Goal: Share content: Share content

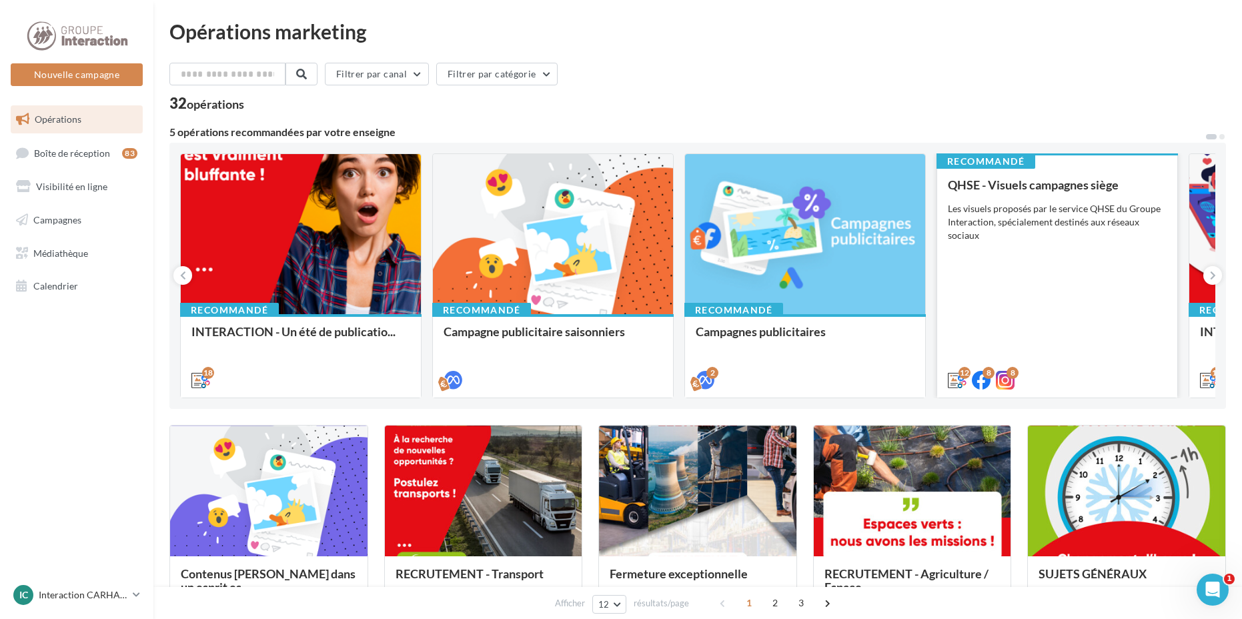
click at [1054, 233] on div "Les visuels proposés par le service QHSE du Groupe Interaction, spécialement de…" at bounding box center [1057, 222] width 219 height 40
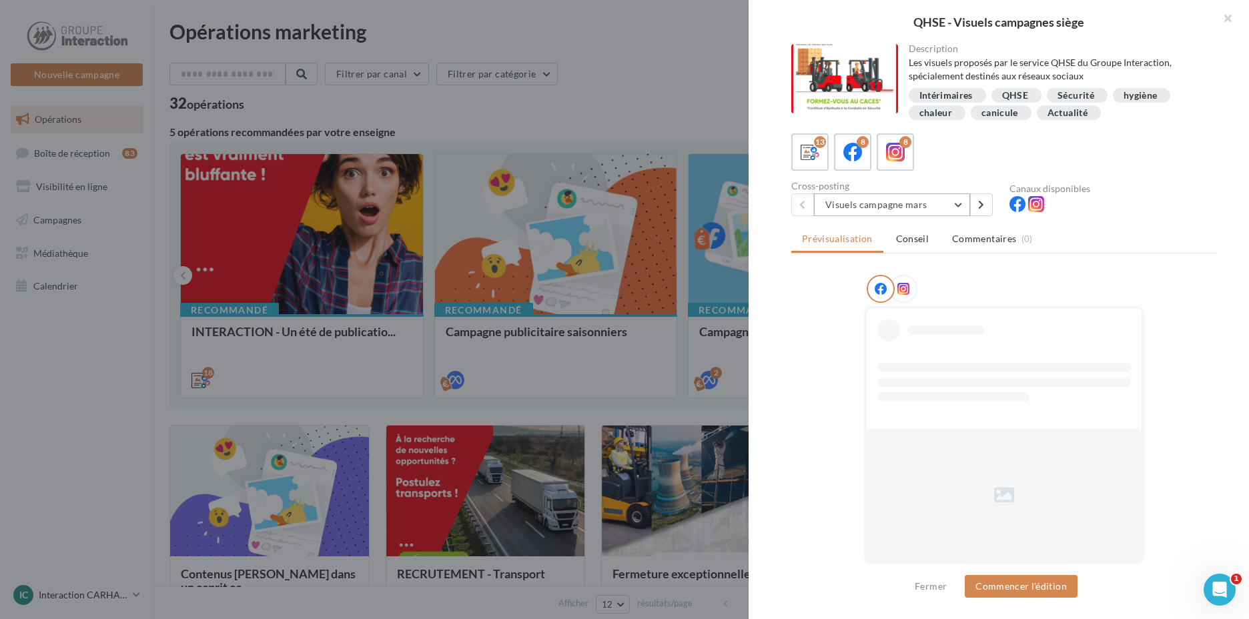
click at [948, 209] on button "Visuels campagne mars" at bounding box center [892, 204] width 156 height 23
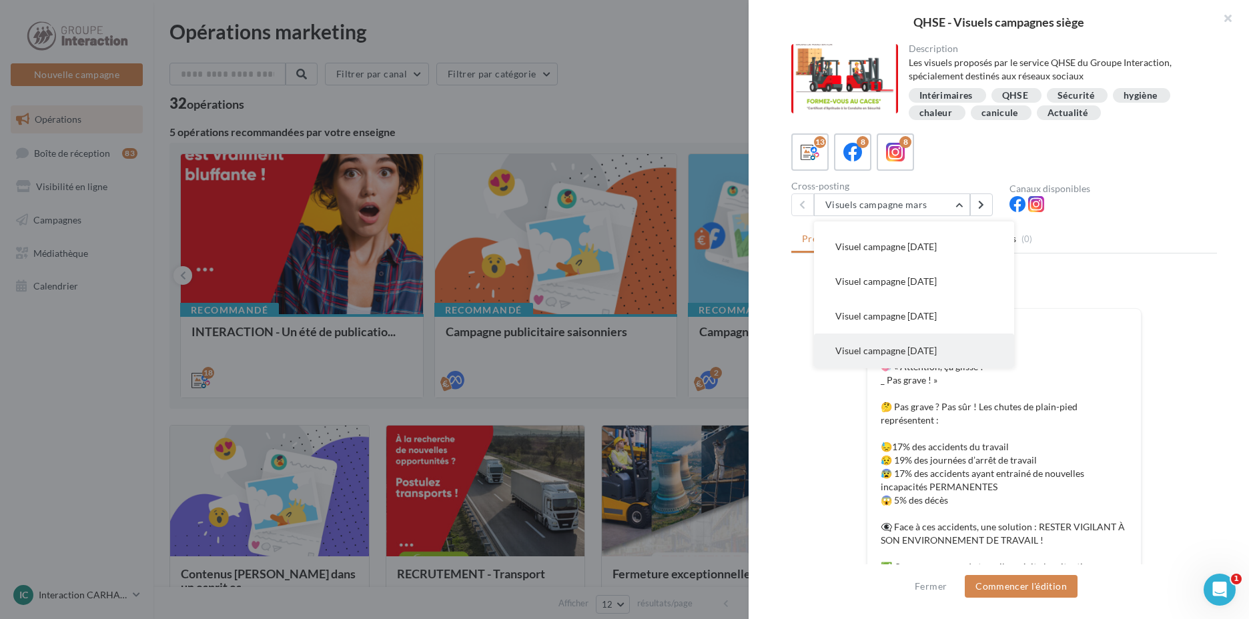
click at [928, 351] on span "Visuel campagne juin 2025" at bounding box center [885, 350] width 101 height 11
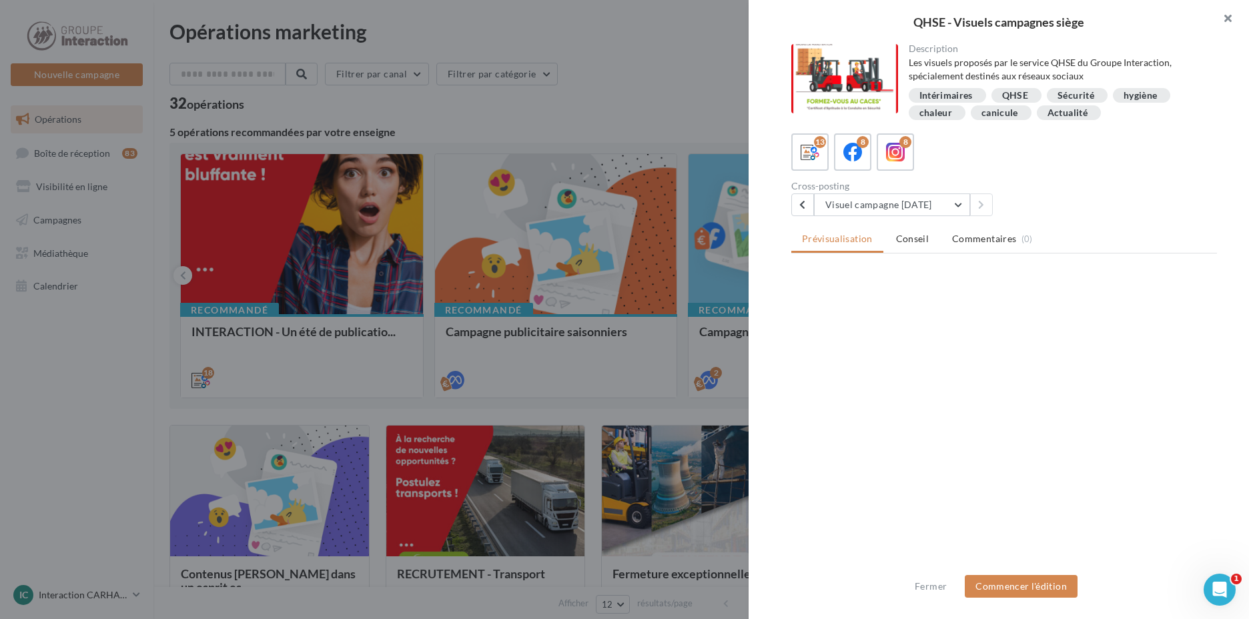
click at [1236, 17] on button "button" at bounding box center [1221, 20] width 53 height 40
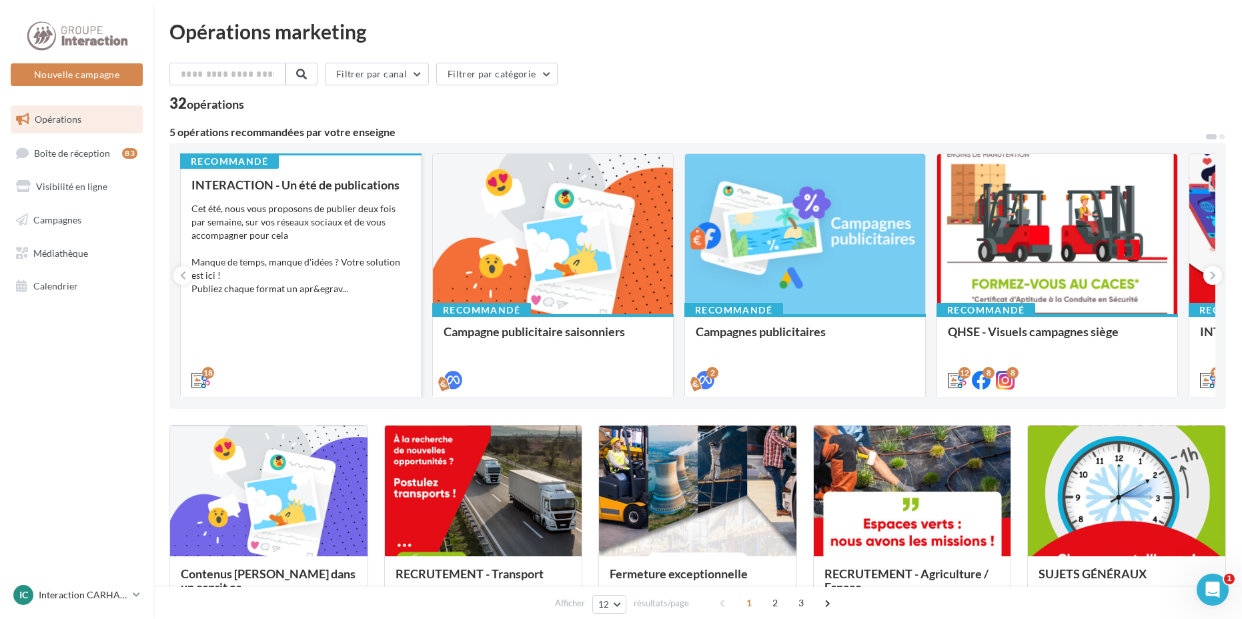
click at [245, 193] on div "INTERACTION - Un été de publications Cet été, nous vous proposons de publier de…" at bounding box center [300, 281] width 219 height 207
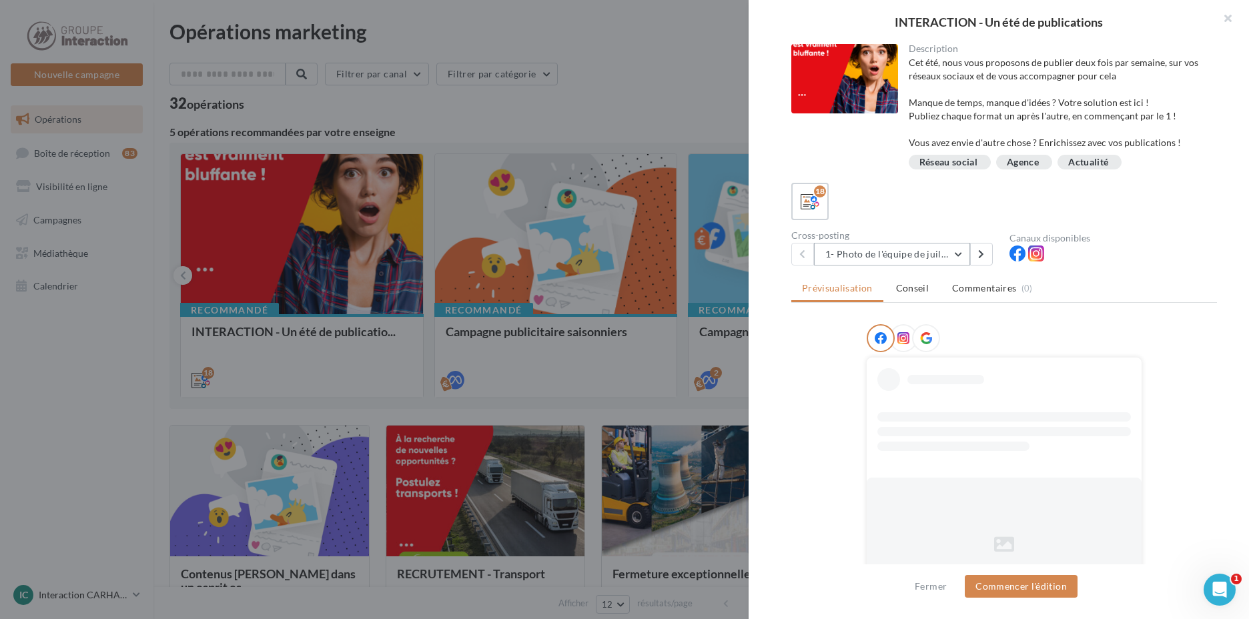
click at [934, 253] on button "1- Photo de l'équipe de juillet" at bounding box center [892, 254] width 156 height 23
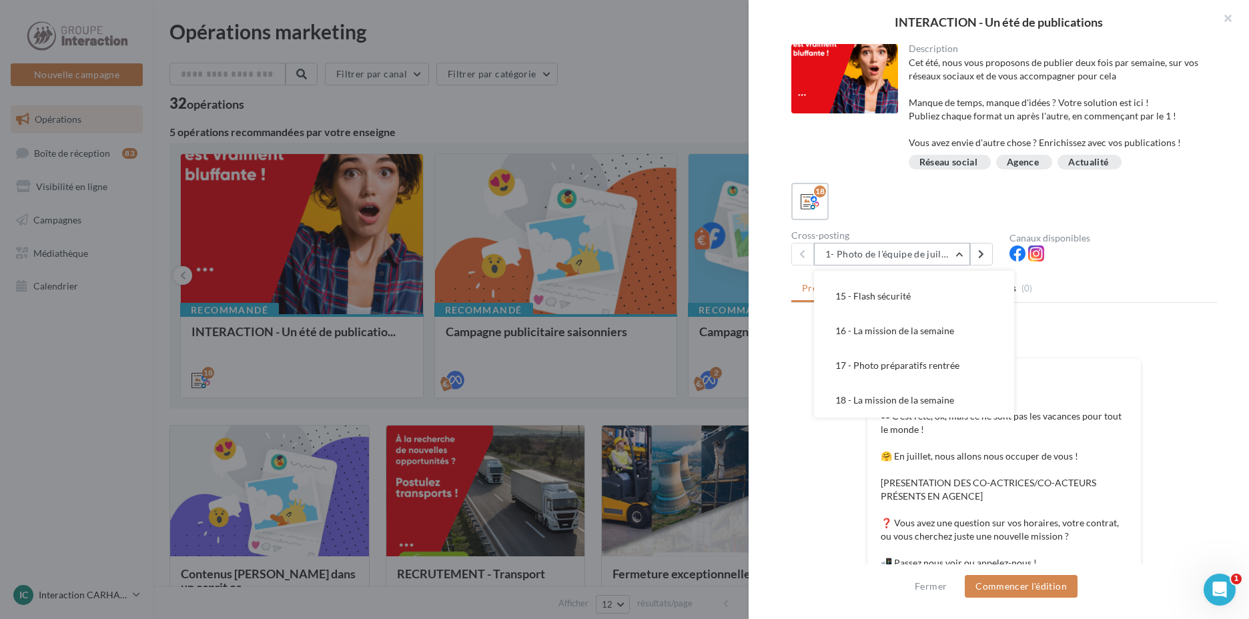
scroll to position [448, 0]
click at [920, 327] on button "15 - Flash sécurité" at bounding box center [914, 325] width 200 height 35
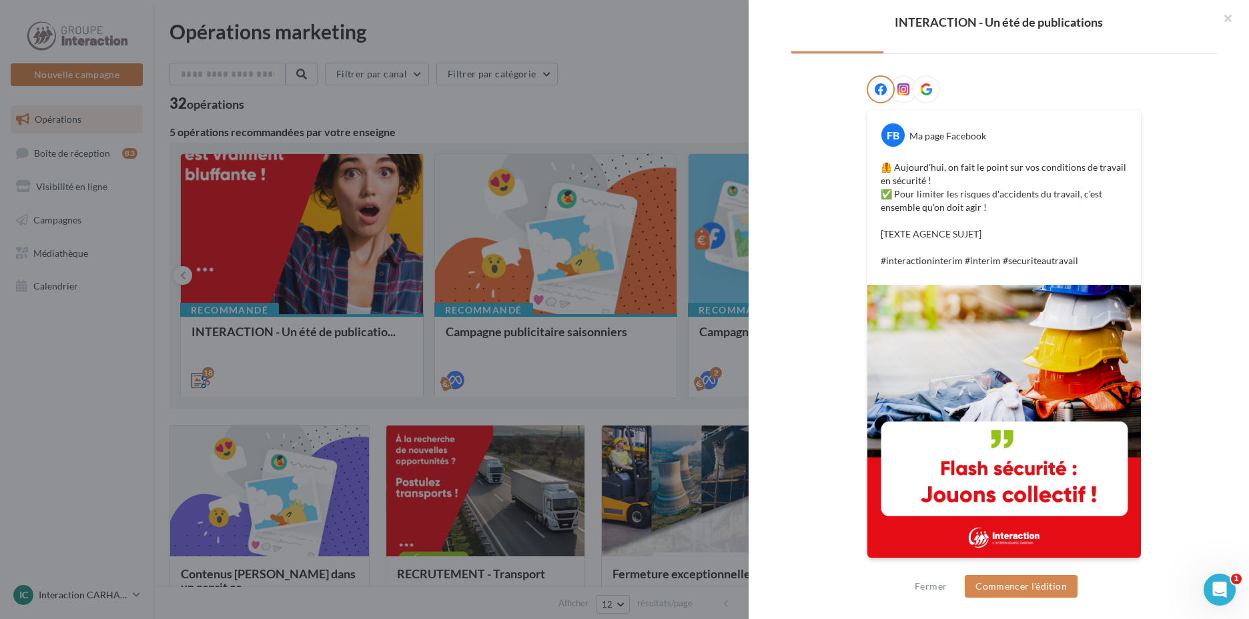
scroll to position [0, 0]
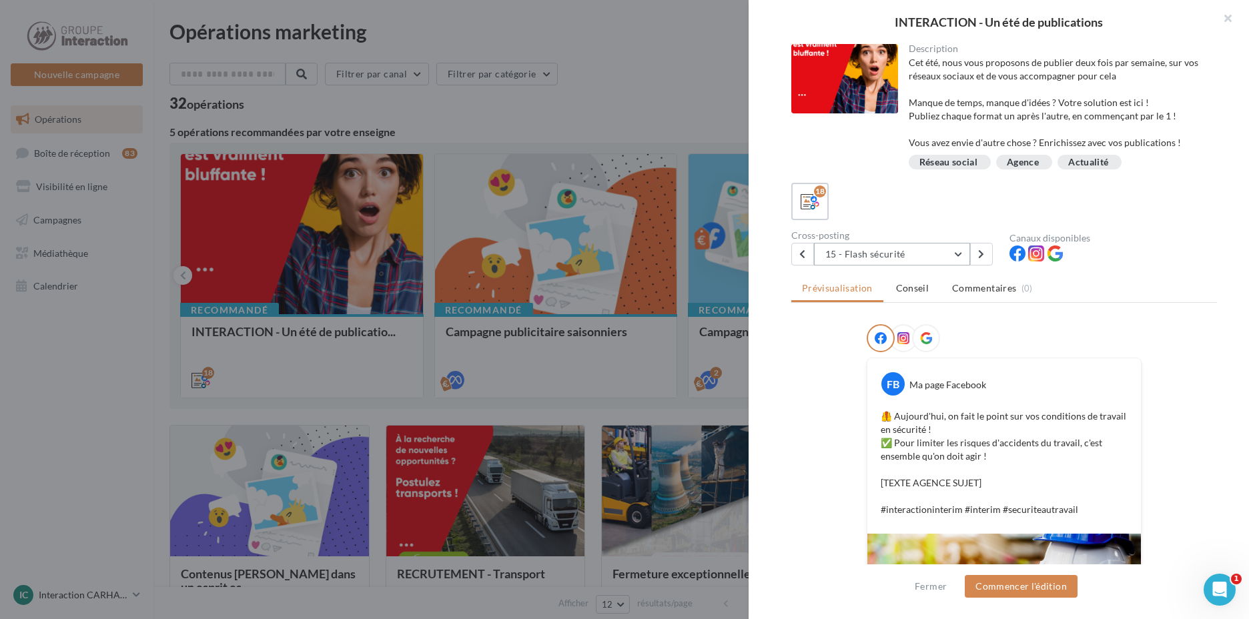
click at [899, 250] on button "15 - Flash sécurité" at bounding box center [892, 254] width 156 height 23
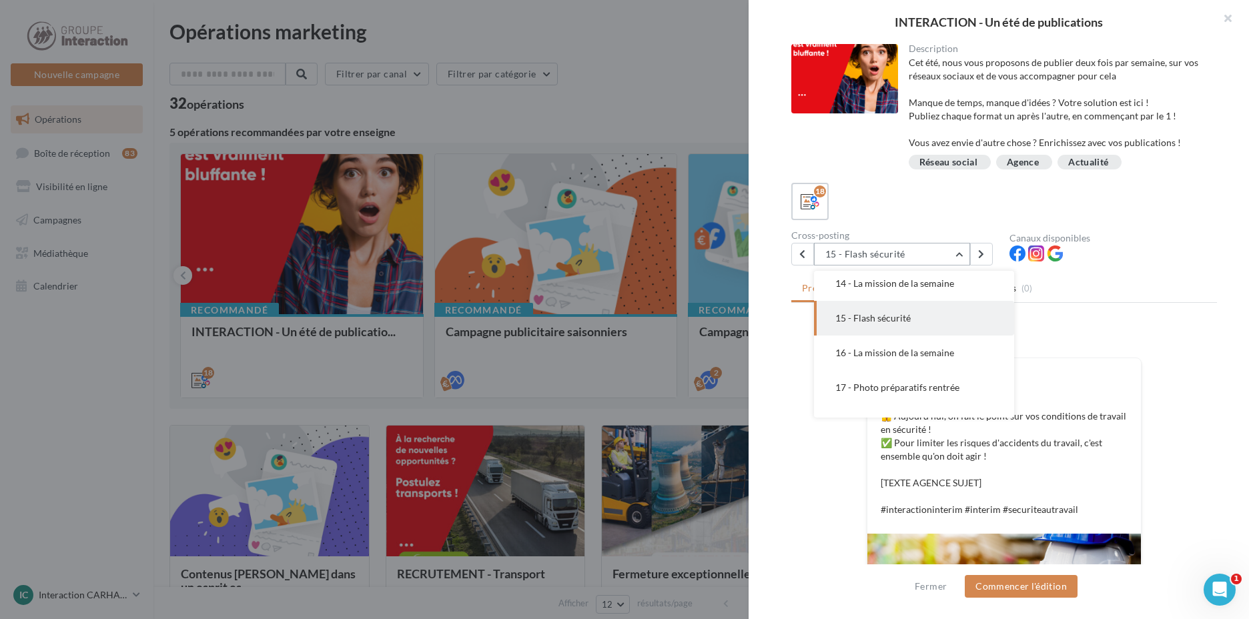
scroll to position [478, 0]
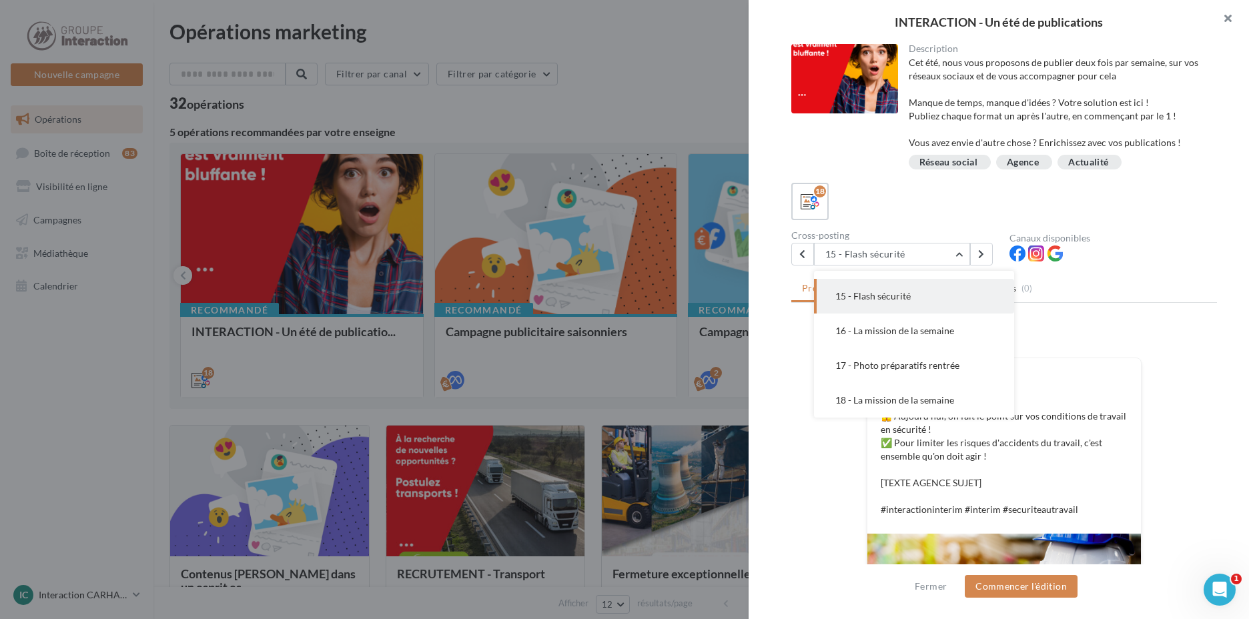
click at [1224, 18] on button "button" at bounding box center [1221, 20] width 53 height 40
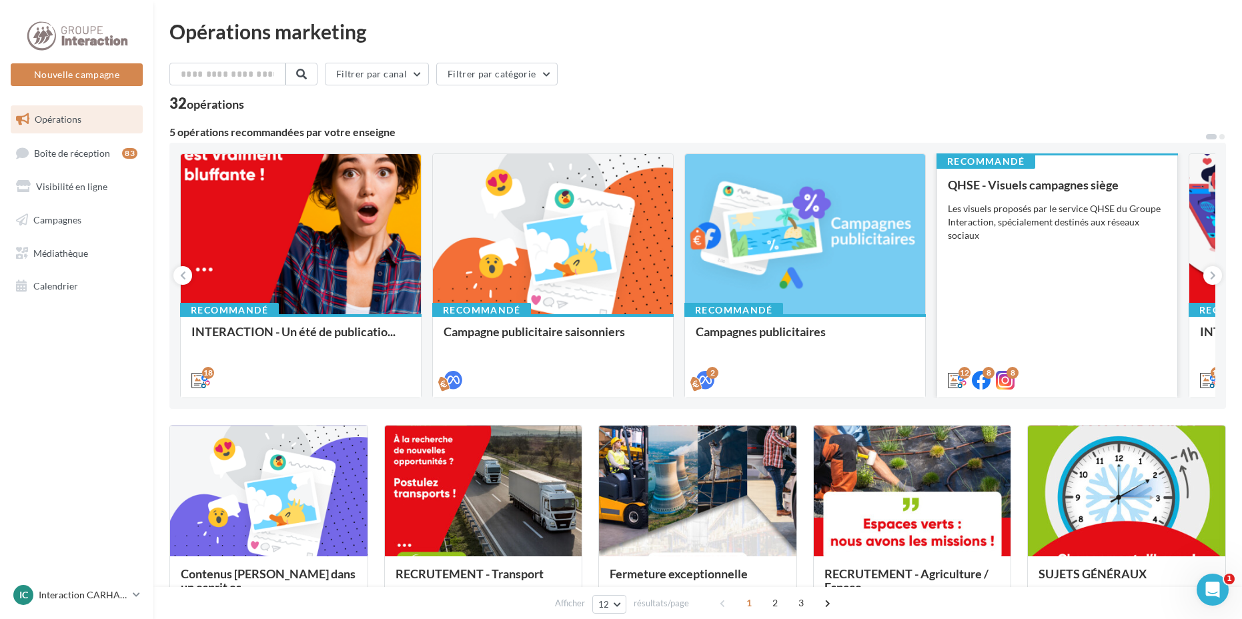
click at [1032, 248] on div "QHSE - Visuels campagnes siège Les visuels proposés par le service QHSE du Grou…" at bounding box center [1057, 281] width 219 height 207
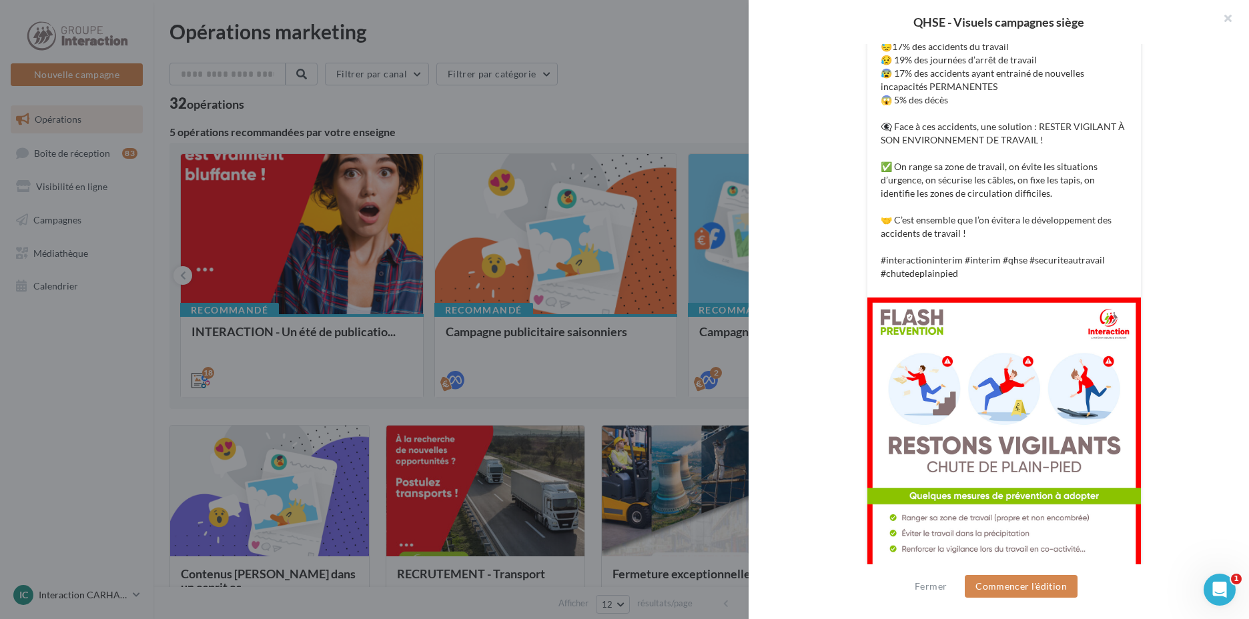
scroll to position [0, 0]
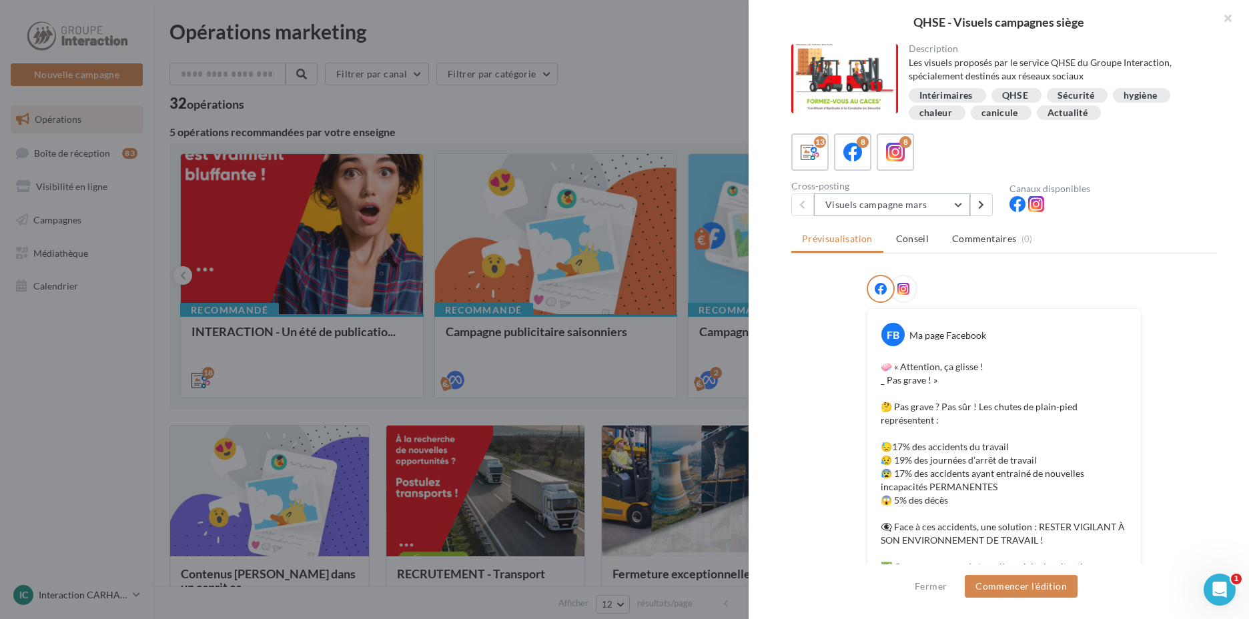
click at [926, 209] on button "Visuels campagne mars" at bounding box center [892, 204] width 156 height 23
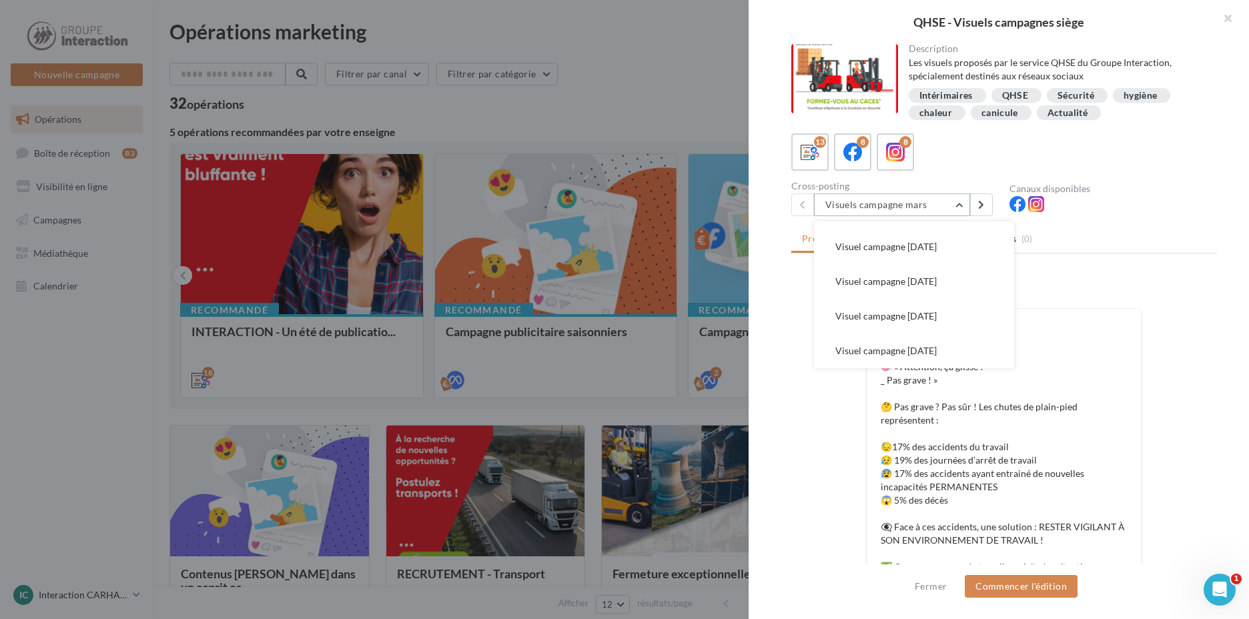
scroll to position [171, 0]
click at [960, 247] on button "Visuel campagne Août" at bounding box center [914, 241] width 200 height 35
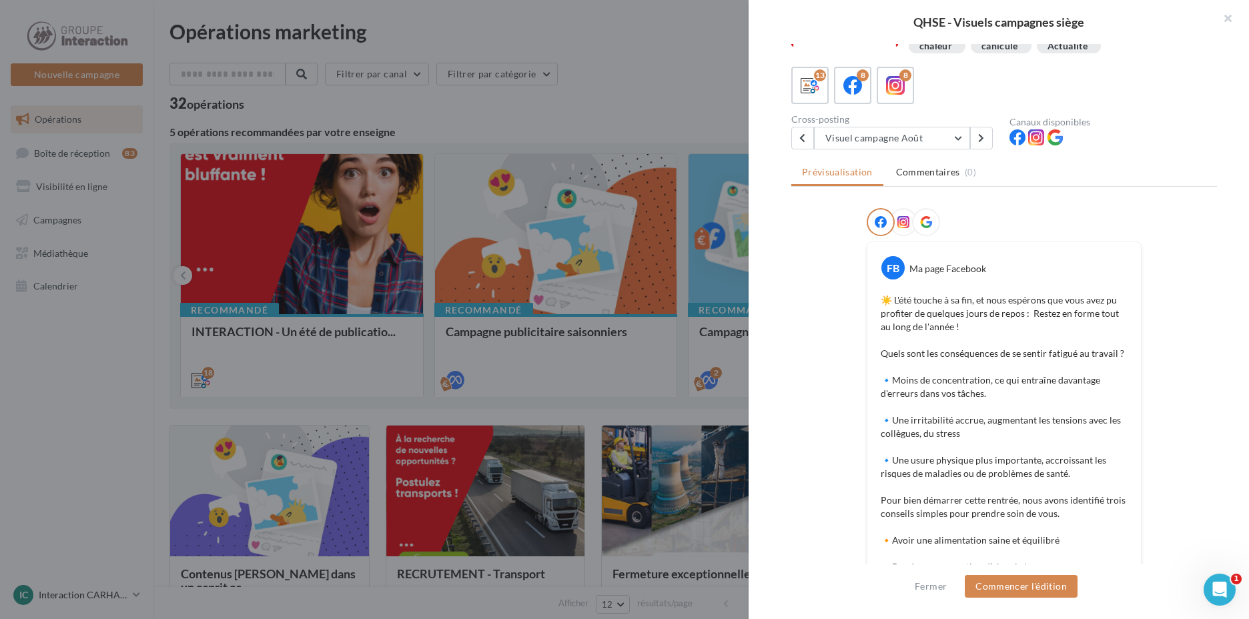
scroll to position [0, 0]
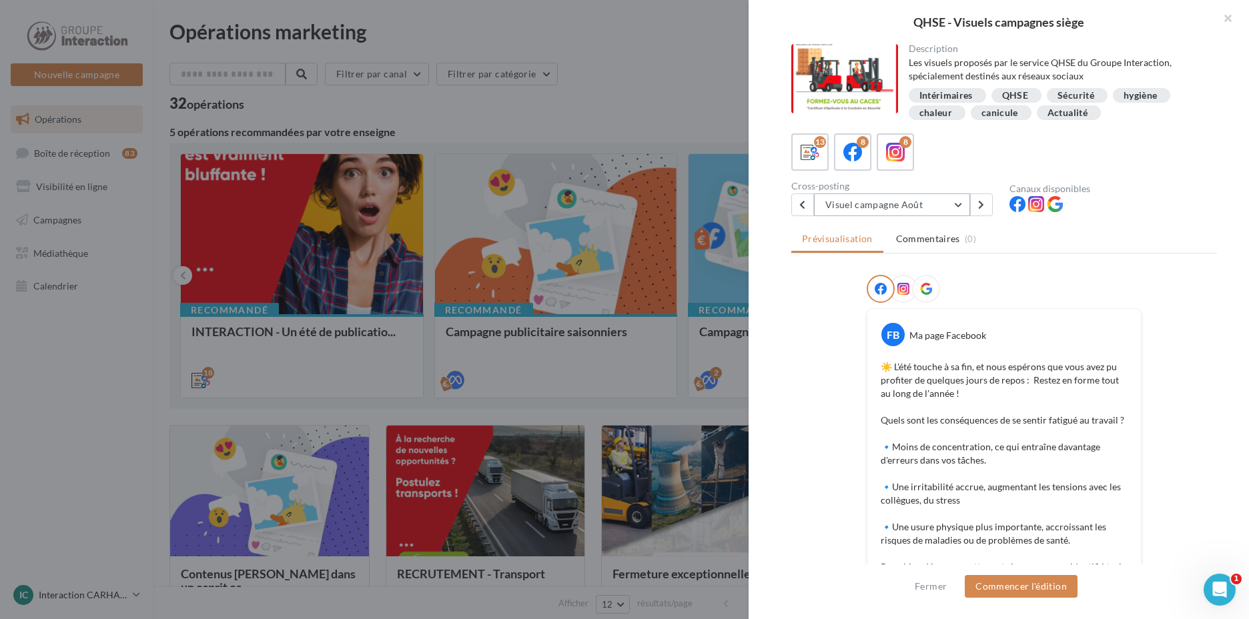
click at [938, 215] on button "Visuel campagne Août" at bounding box center [892, 204] width 156 height 23
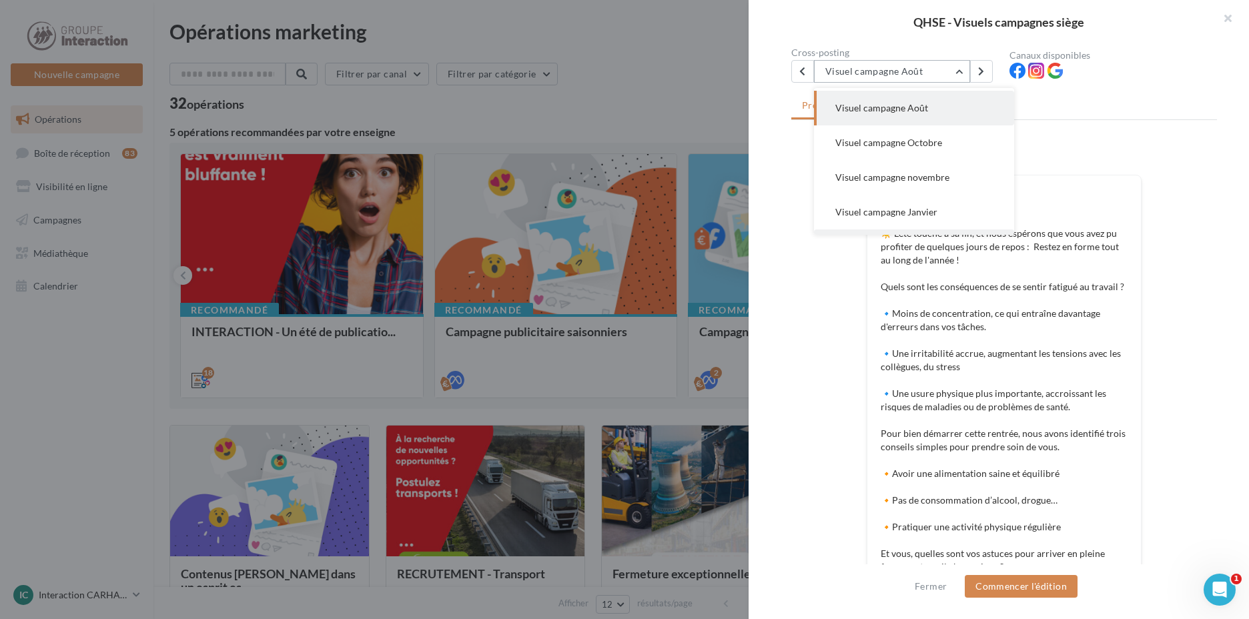
scroll to position [237, 0]
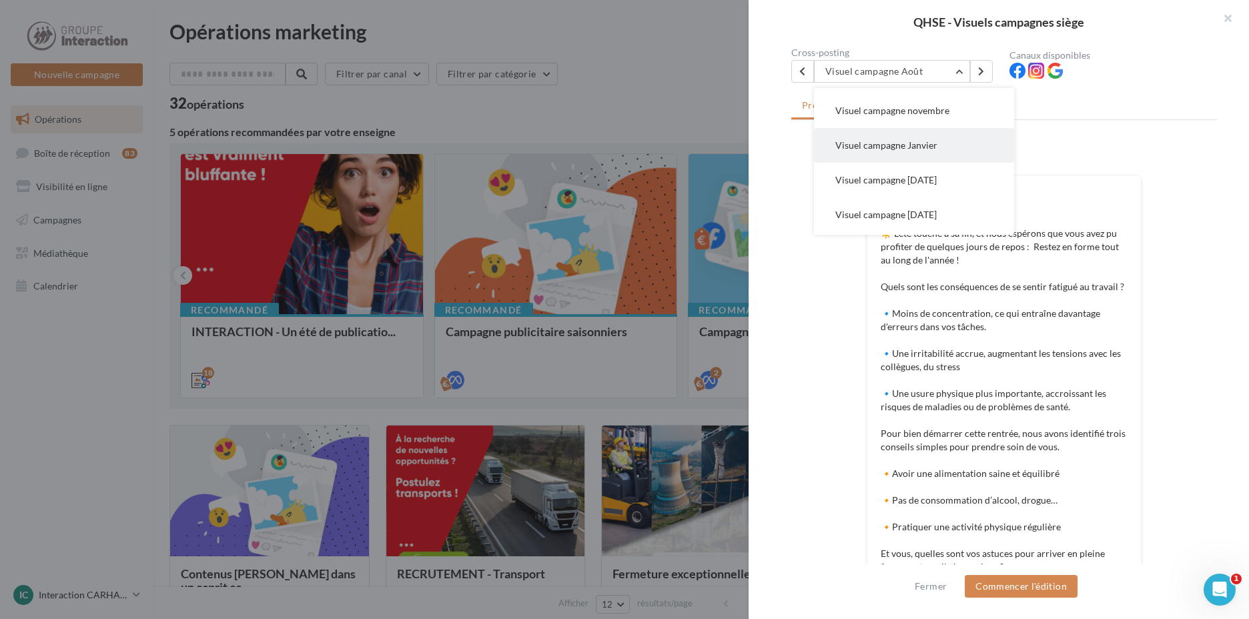
click at [967, 157] on button "Visuel campagne Janvier" at bounding box center [914, 145] width 200 height 35
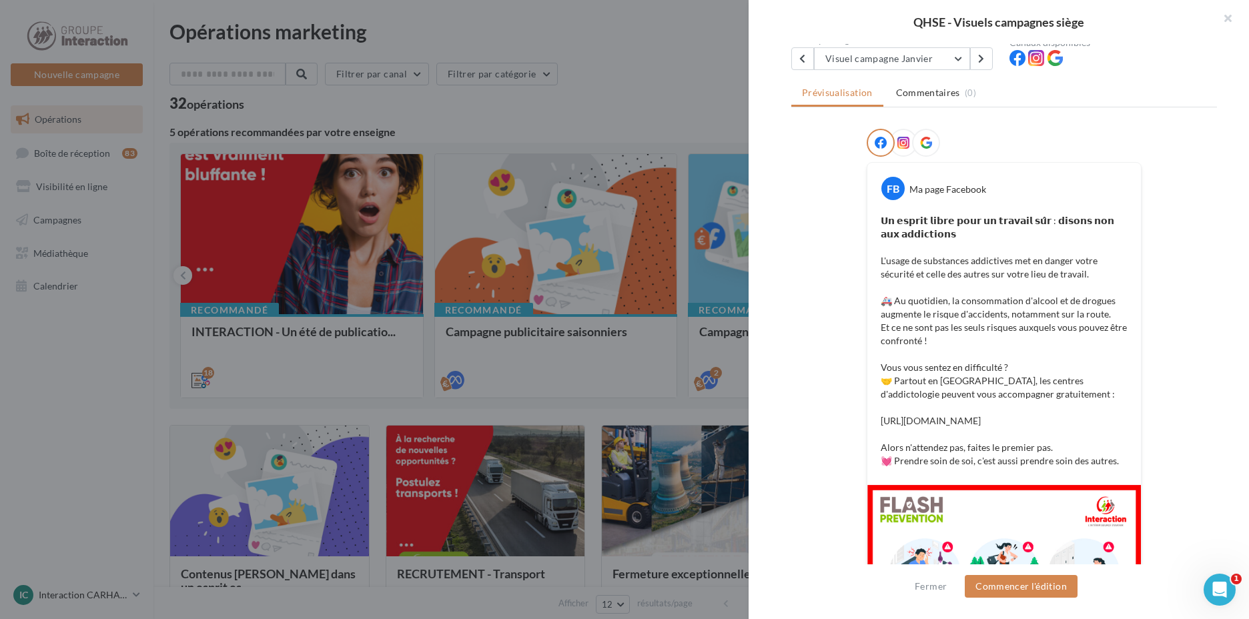
scroll to position [79, 0]
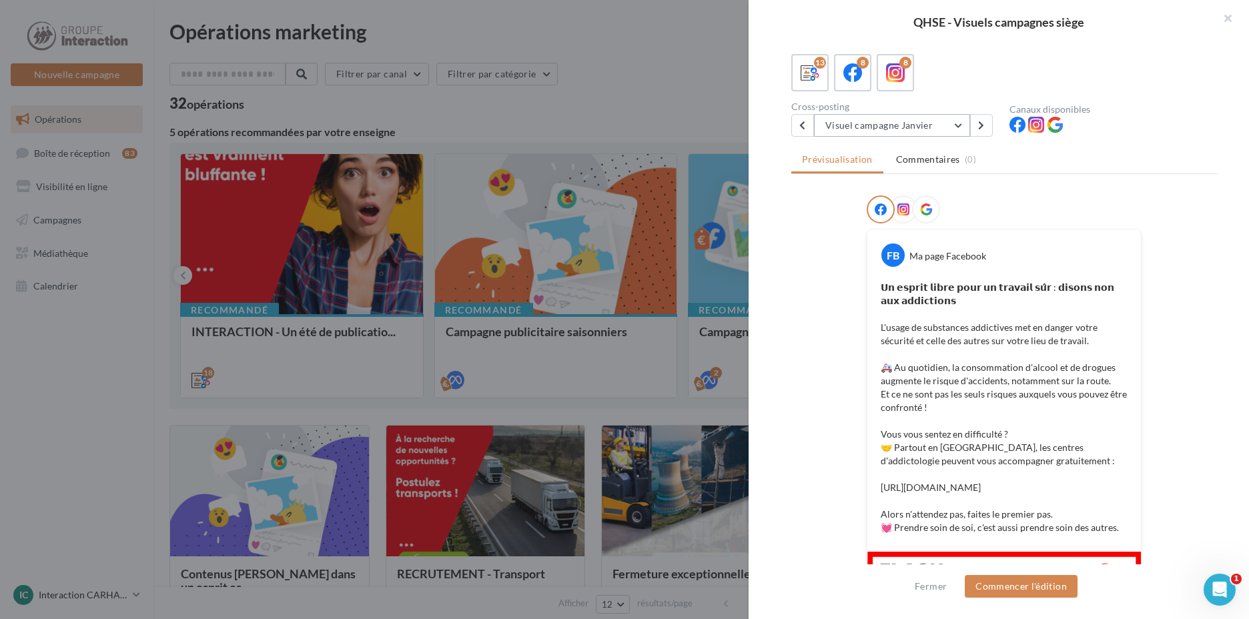
click at [946, 131] on button "Visuel campagne Janvier" at bounding box center [892, 125] width 156 height 23
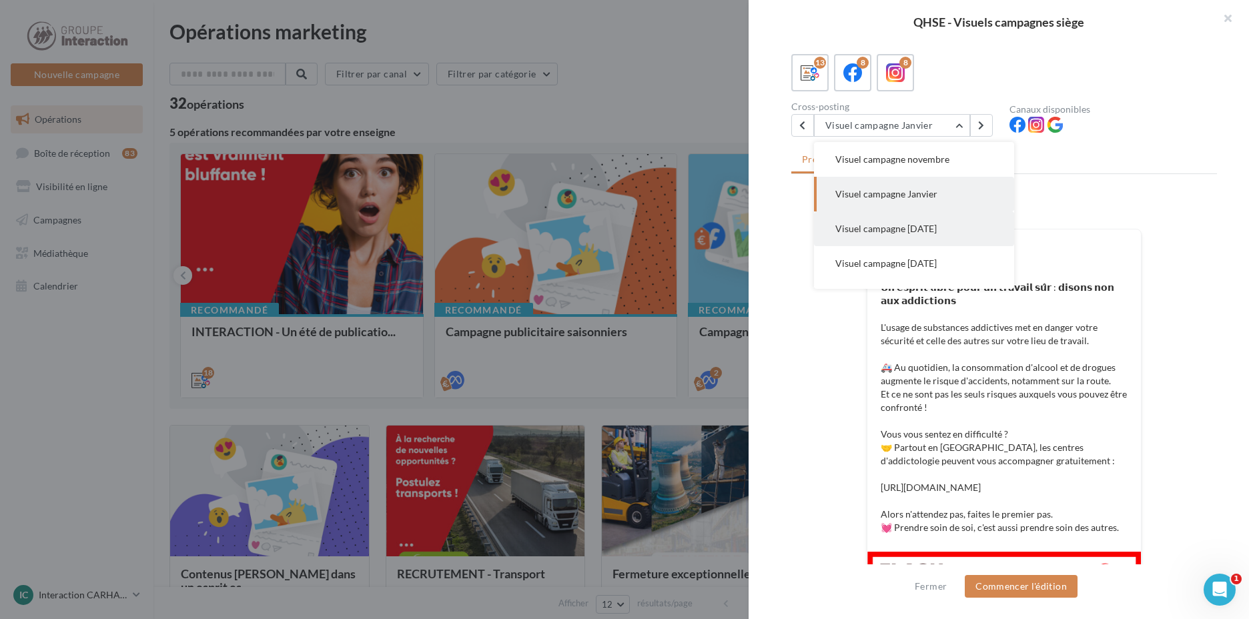
click at [947, 221] on button "Visuel campagne Février 2025" at bounding box center [914, 228] width 200 height 35
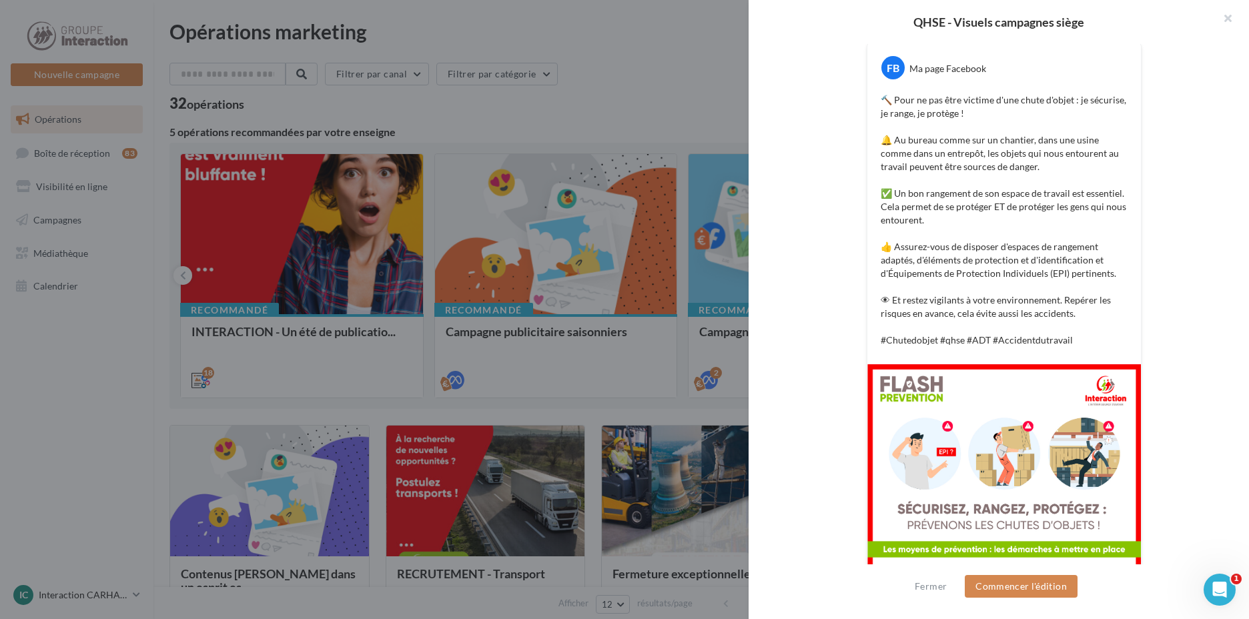
scroll to position [346, 0]
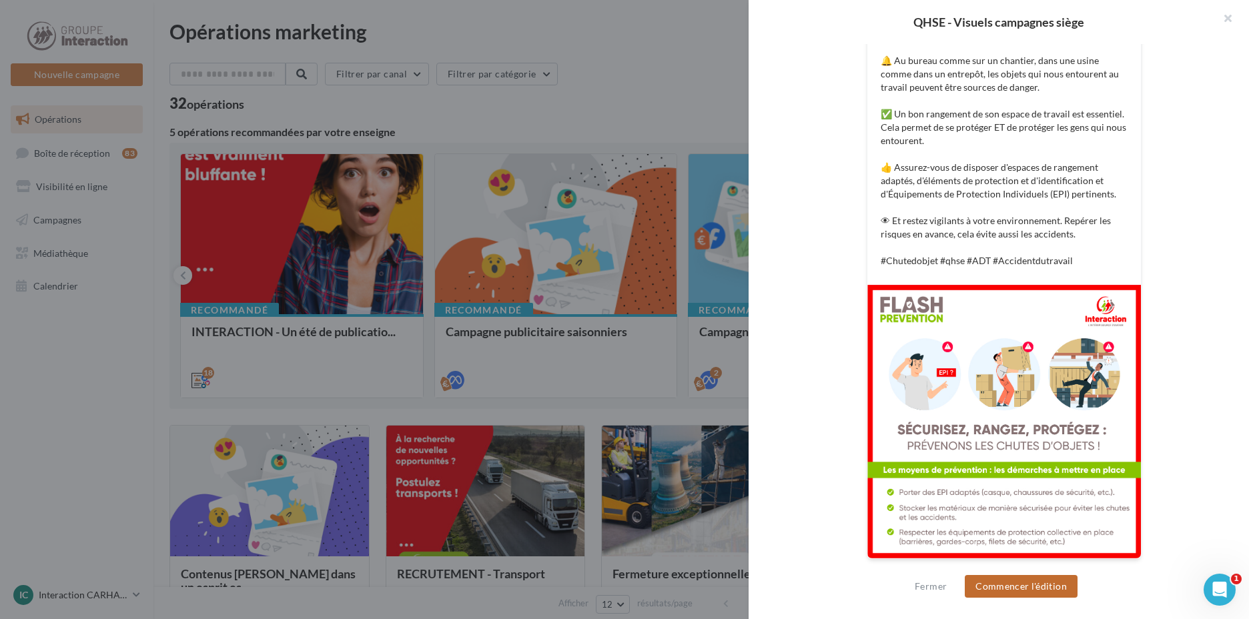
click at [1030, 590] on button "Commencer l'édition" at bounding box center [1020, 586] width 113 height 23
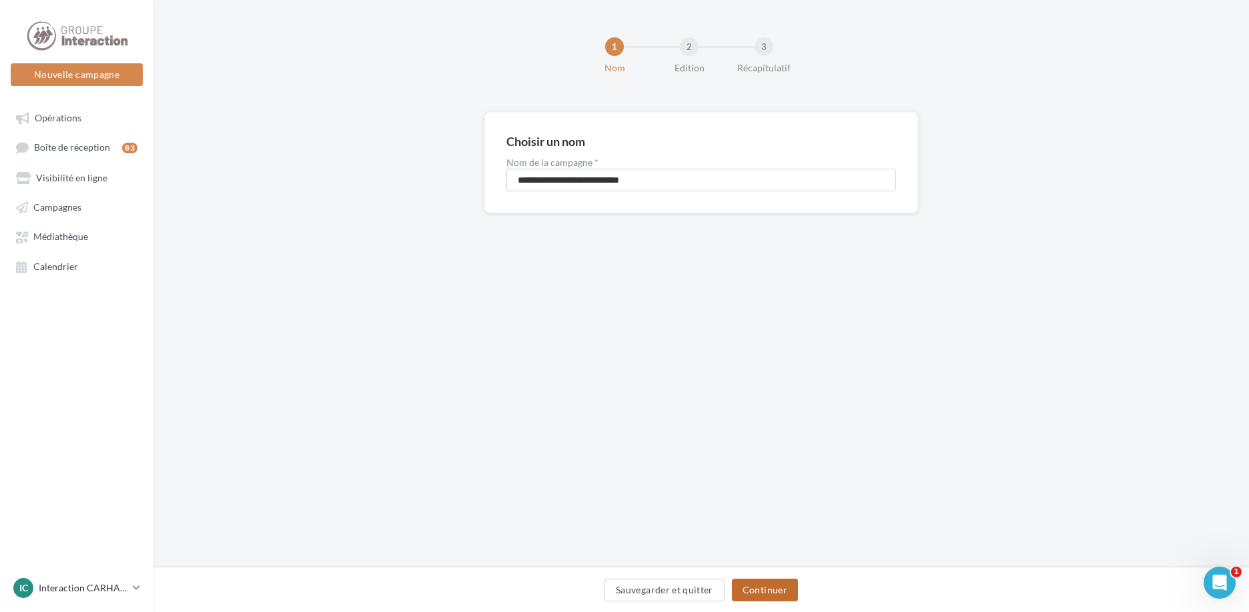
click at [790, 588] on button "Continuer" at bounding box center [765, 590] width 66 height 23
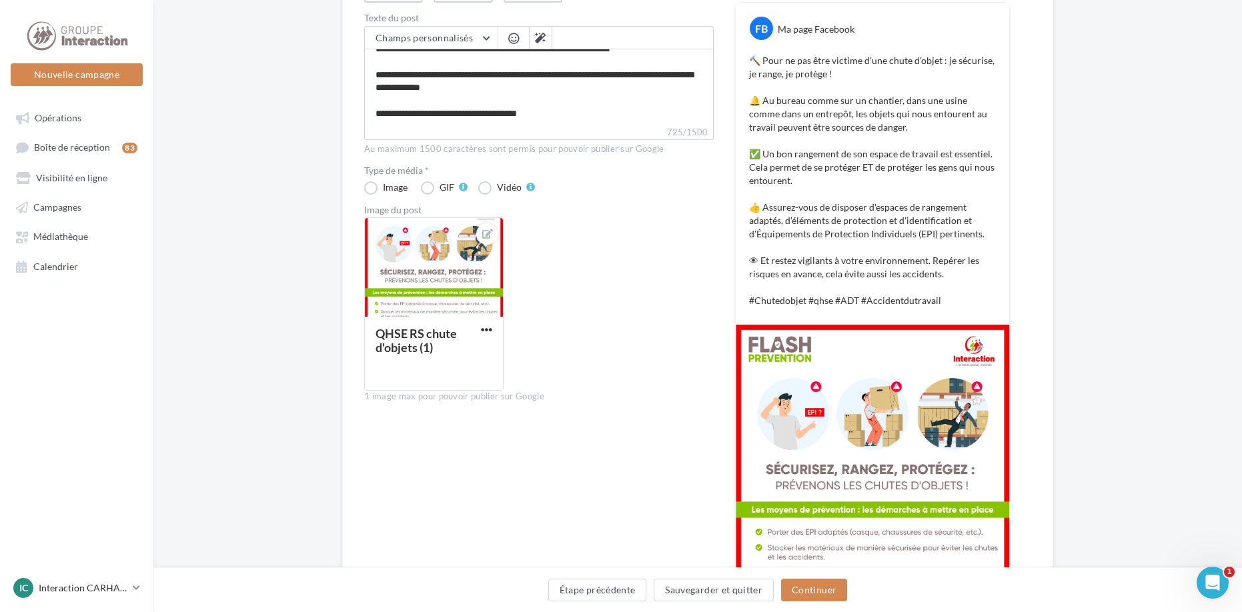
scroll to position [315, 0]
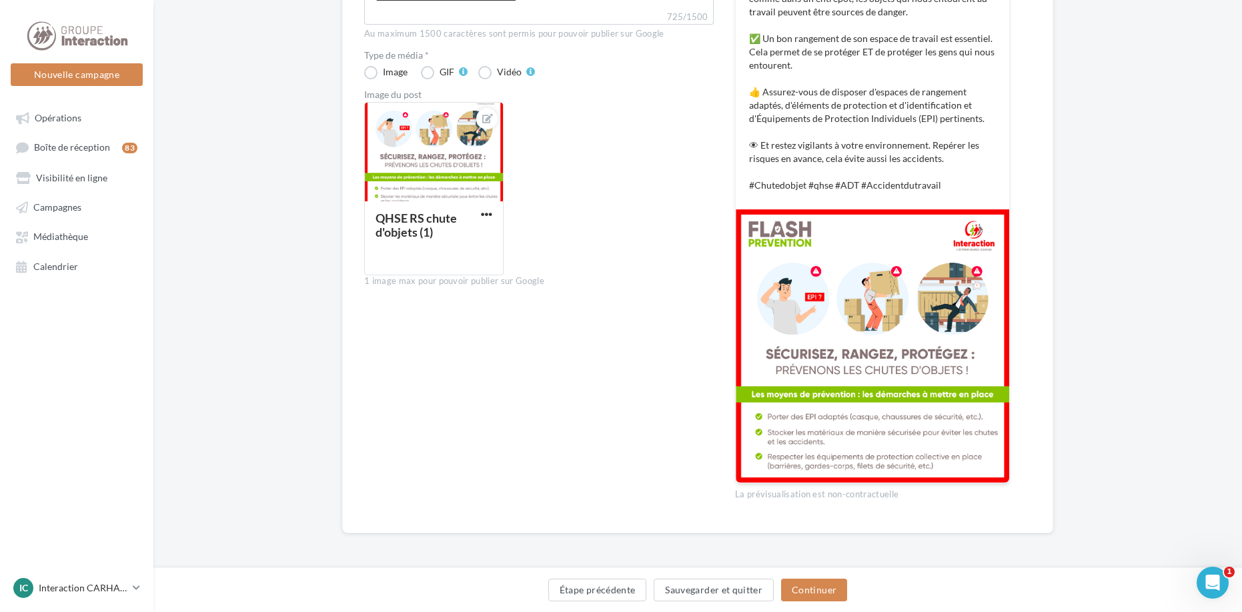
click at [820, 609] on div "Étape précédente Sauvegarder et quitter Continuer" at bounding box center [697, 590] width 1088 height 45
click at [816, 596] on button "Continuer" at bounding box center [814, 590] width 66 height 23
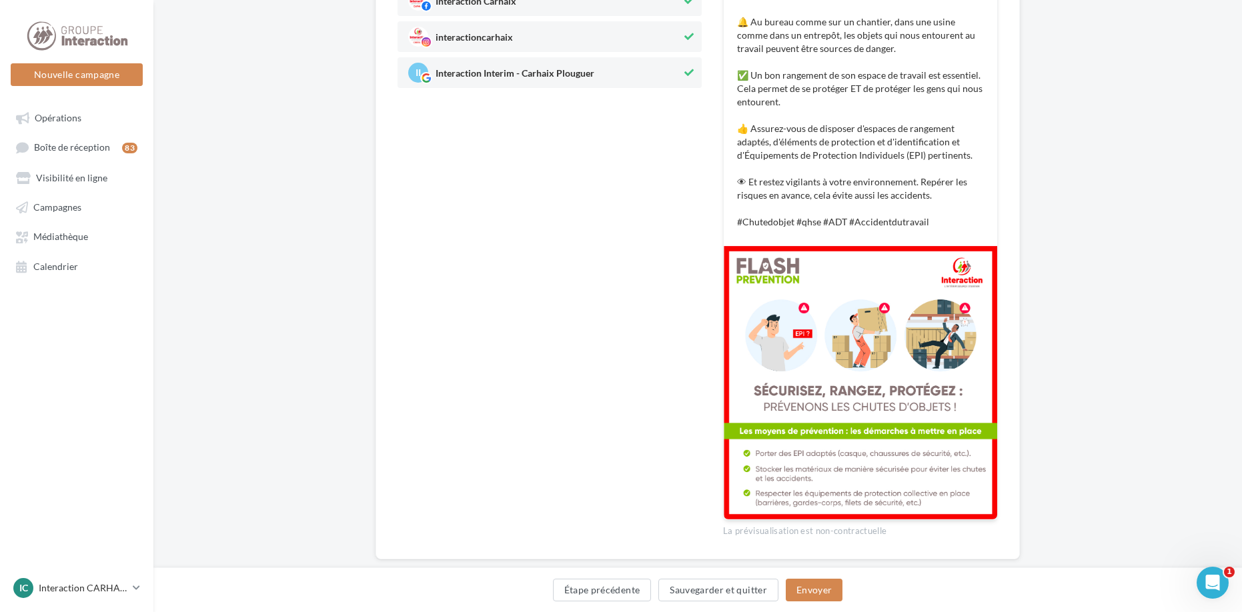
scroll to position [293, 0]
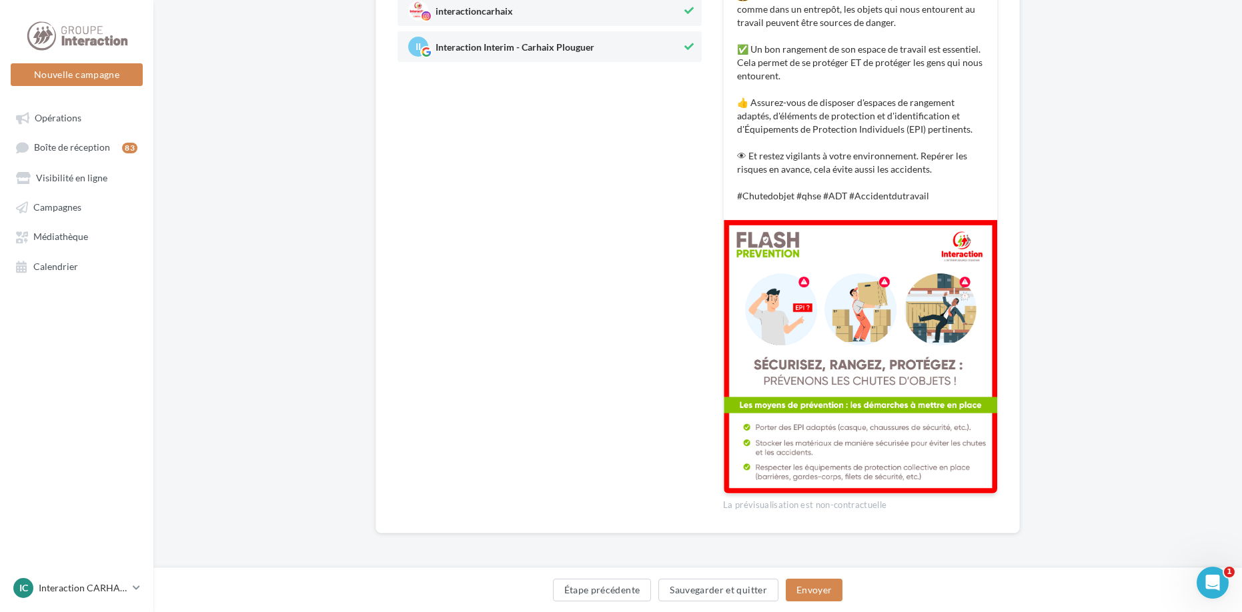
click at [832, 572] on div "Étape précédente Sauvegarder et quitter Envoyer" at bounding box center [697, 590] width 1088 height 45
click at [832, 578] on div "Étape précédente Sauvegarder et quitter Envoyer" at bounding box center [697, 590] width 1088 height 45
click at [831, 584] on button "Envoyer" at bounding box center [814, 590] width 57 height 23
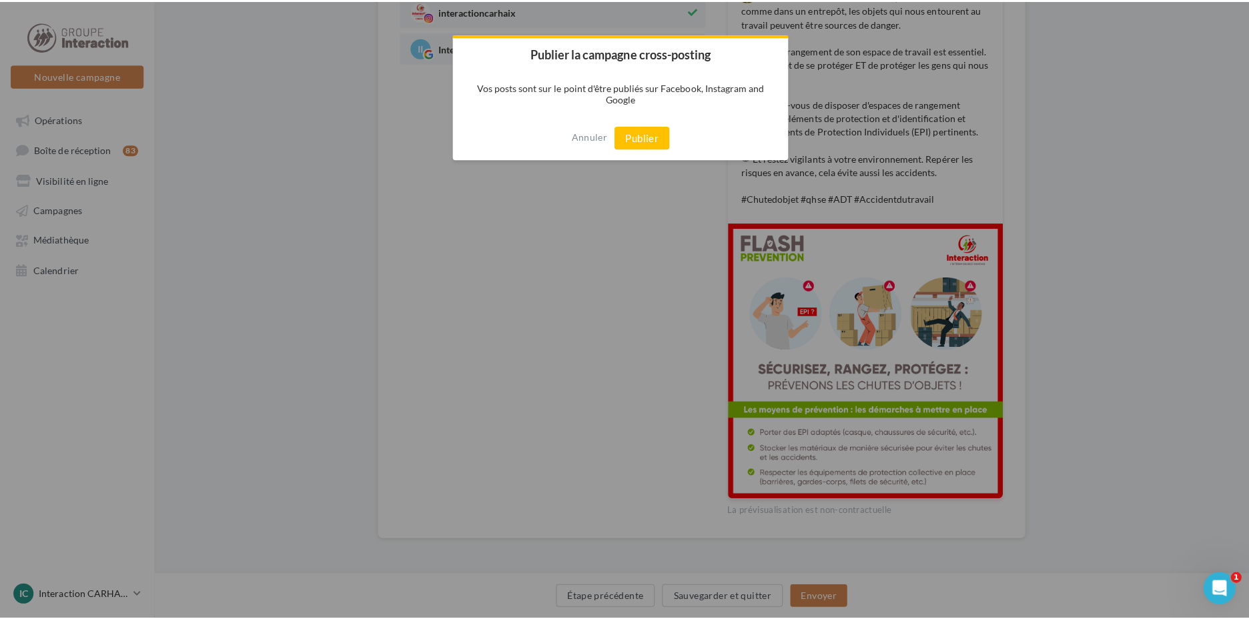
scroll to position [286, 0]
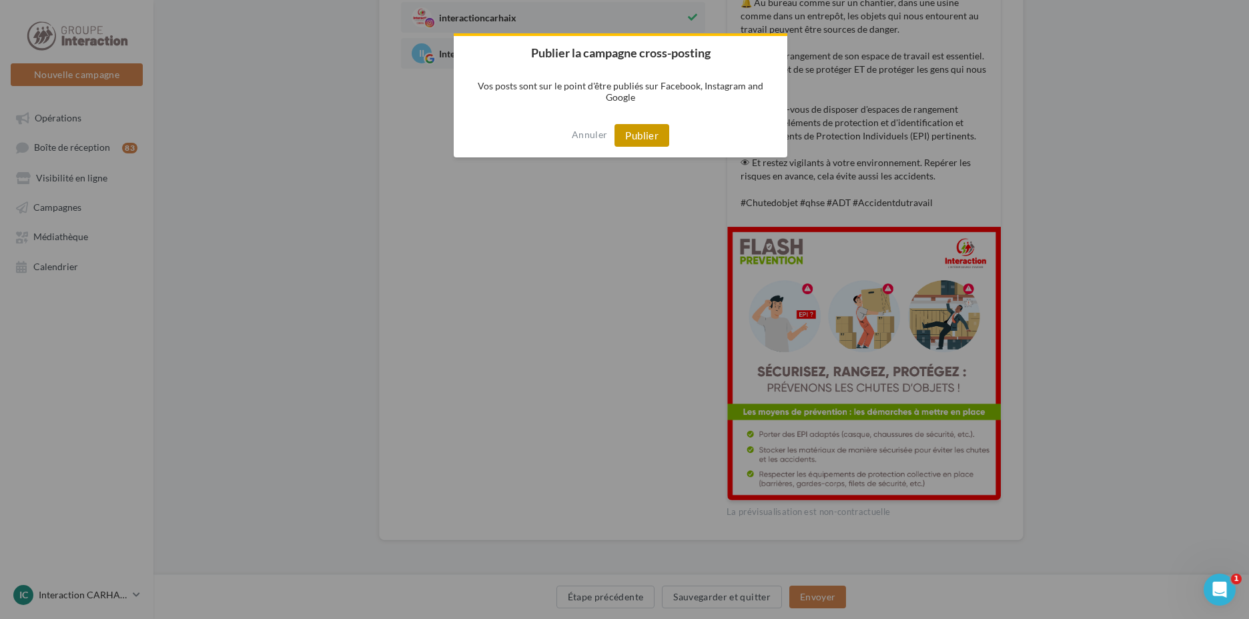
click at [649, 139] on button "Publier" at bounding box center [641, 135] width 55 height 23
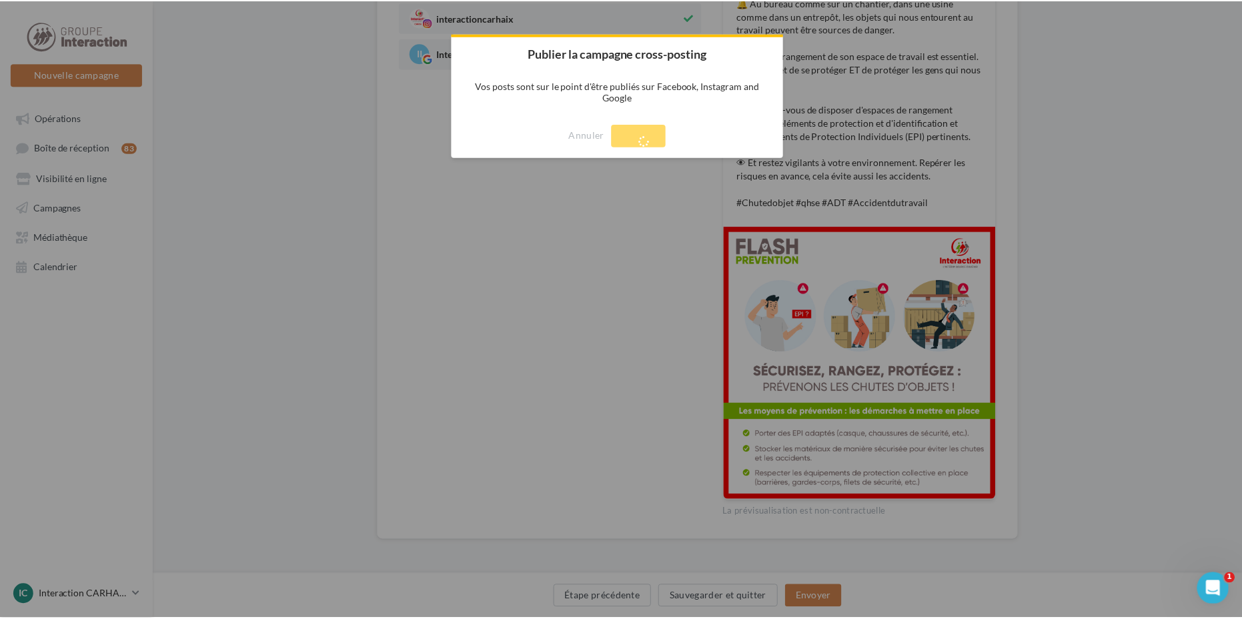
scroll to position [21, 0]
